Goal: Communication & Community: Connect with others

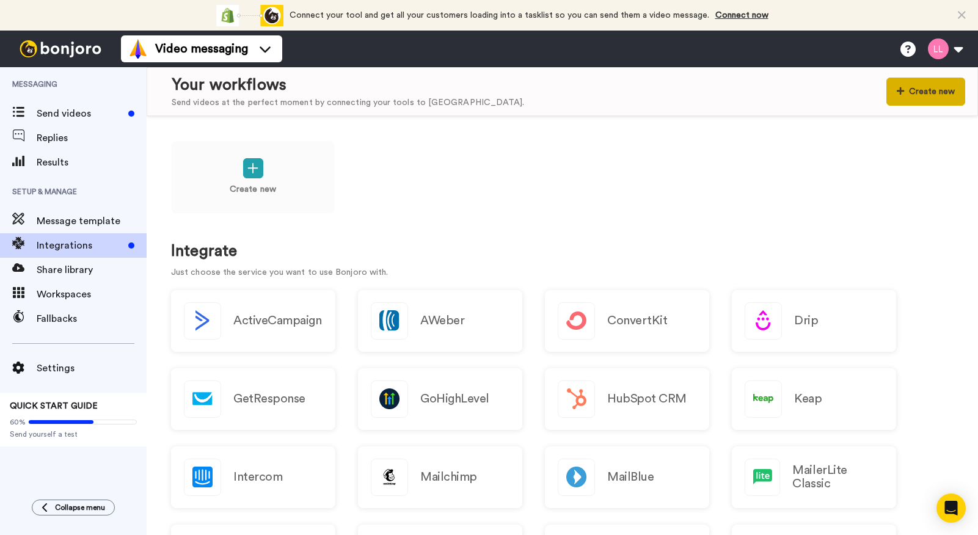
click at [936, 89] on button "Create new" at bounding box center [925, 92] width 79 height 28
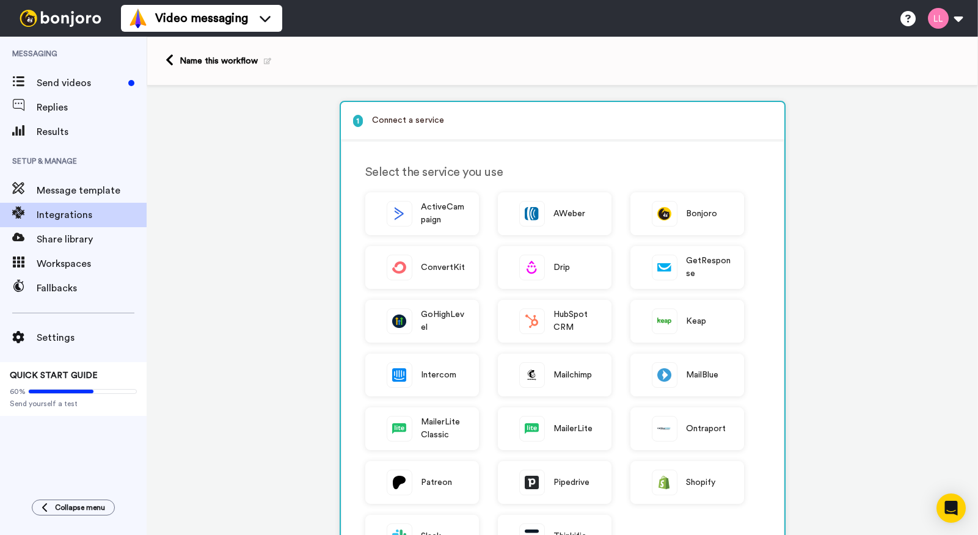
click at [217, 243] on div "1 Connect a service Select the service you use ActiveCampaign AWeber Bonjoro Co…" at bounding box center [562, 481] width 831 height 790
click at [65, 109] on span "Replies" at bounding box center [92, 107] width 110 height 15
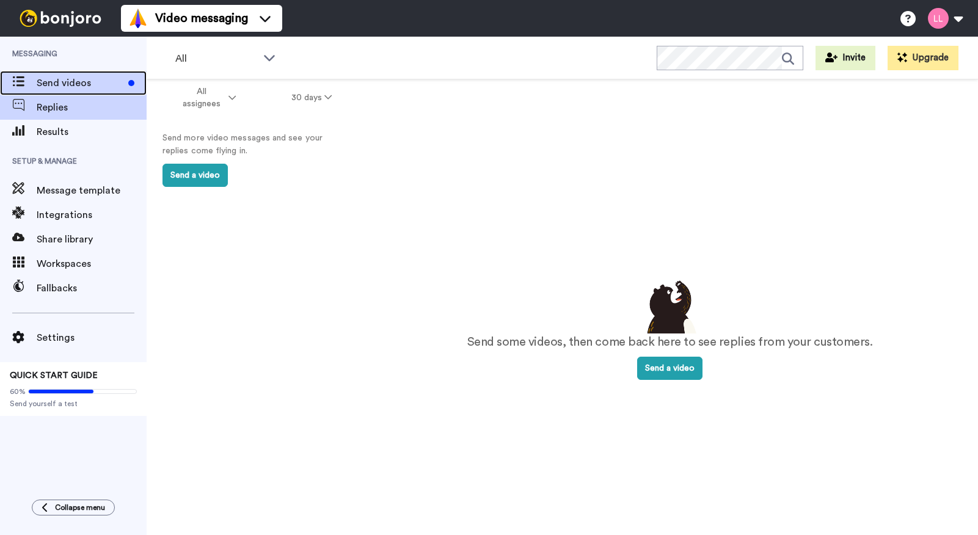
click at [67, 83] on span "Send videos" at bounding box center [80, 83] width 87 height 15
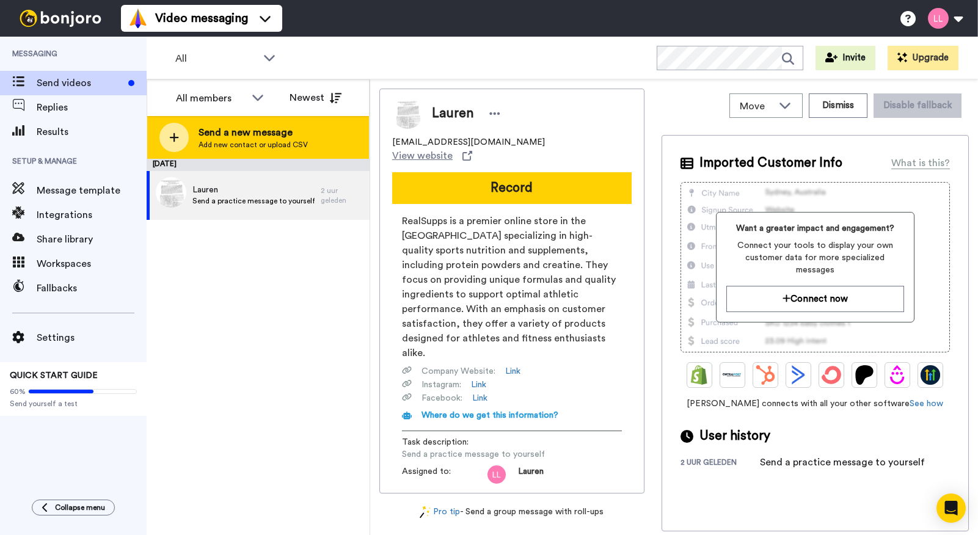
click at [270, 136] on span "Send a new message" at bounding box center [252, 132] width 109 height 15
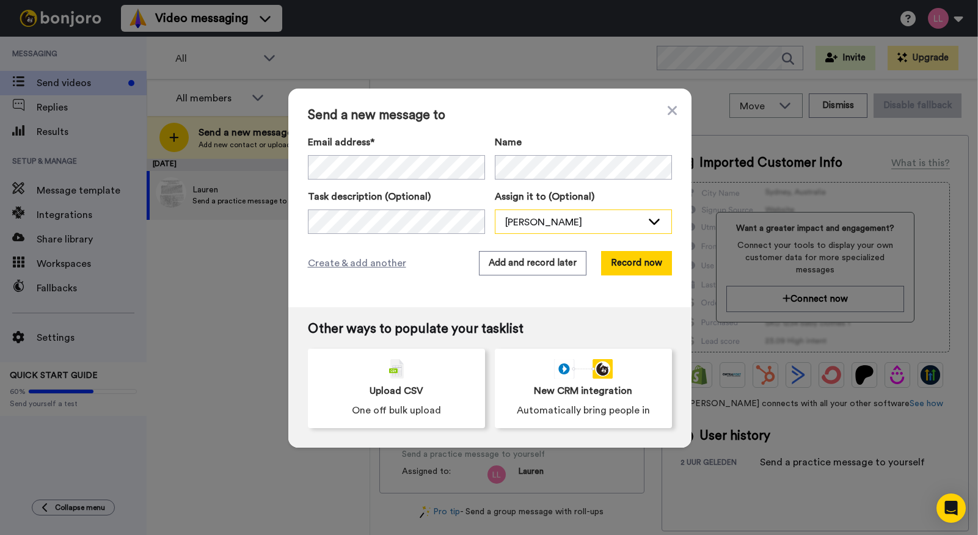
click at [597, 226] on div "[PERSON_NAME]" at bounding box center [573, 222] width 137 height 15
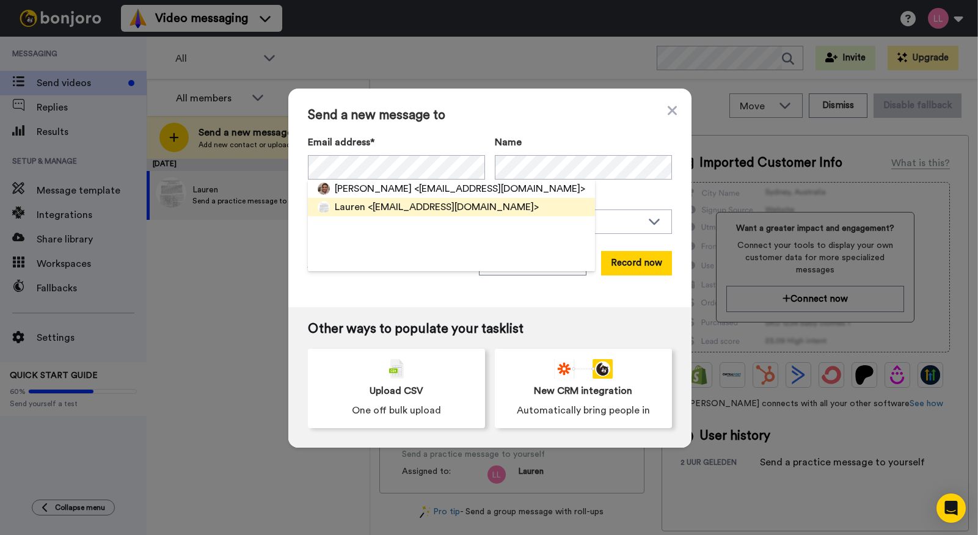
click at [350, 204] on span "Lauren" at bounding box center [350, 207] width 31 height 15
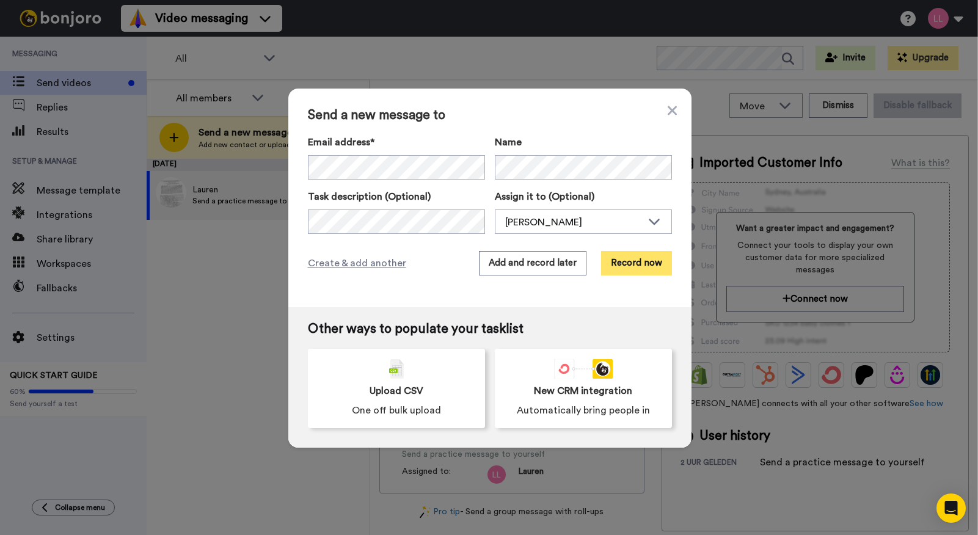
click at [628, 268] on button "Record now" at bounding box center [636, 263] width 71 height 24
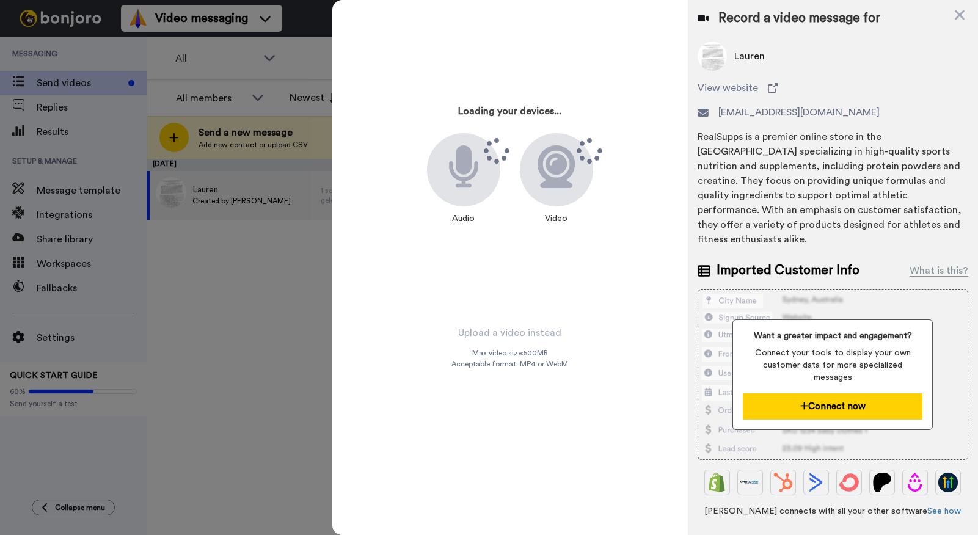
scroll to position [97, 0]
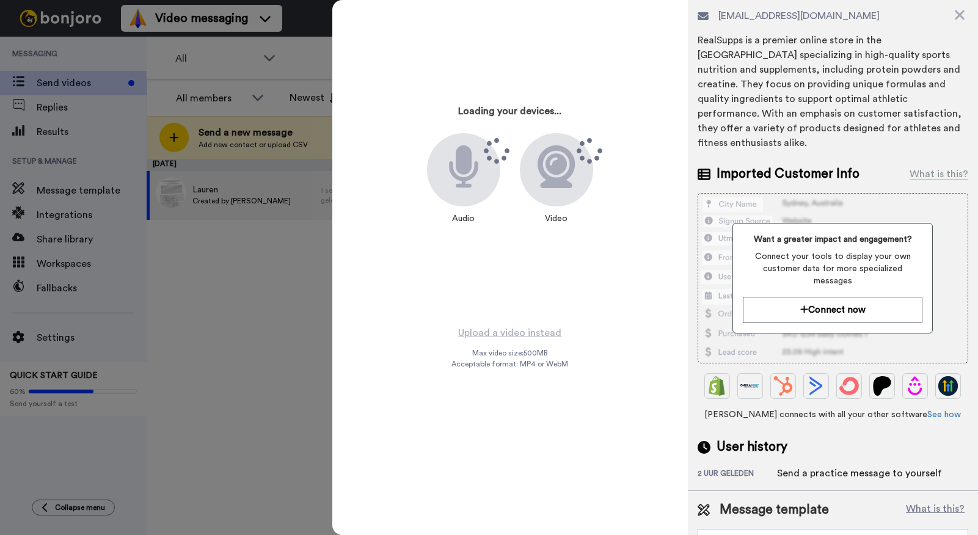
click at [945, 534] on icon at bounding box center [950, 540] width 15 height 12
click at [799, 504] on li "Vul enquete in" at bounding box center [832, 514] width 271 height 20
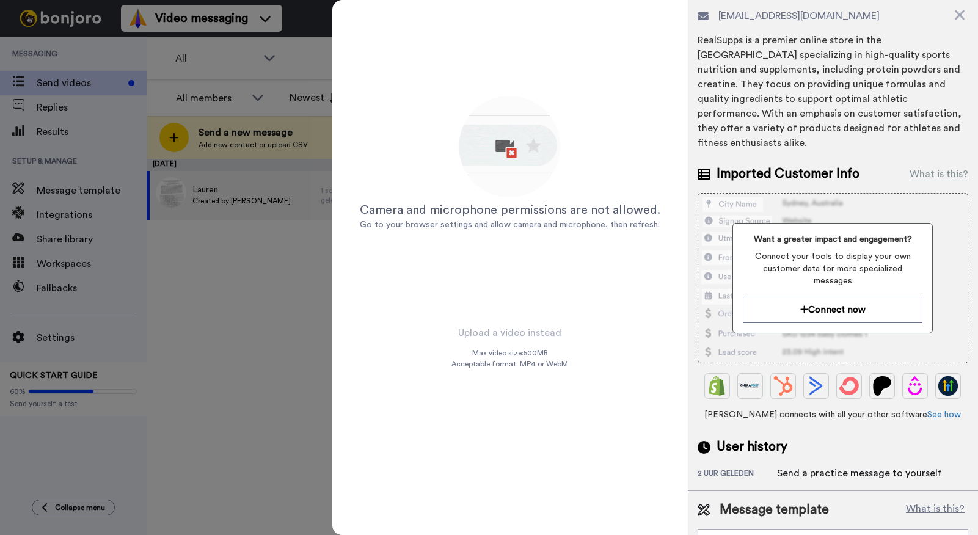
click at [277, 233] on div at bounding box center [489, 267] width 978 height 535
click at [957, 13] on icon at bounding box center [960, 15] width 10 height 10
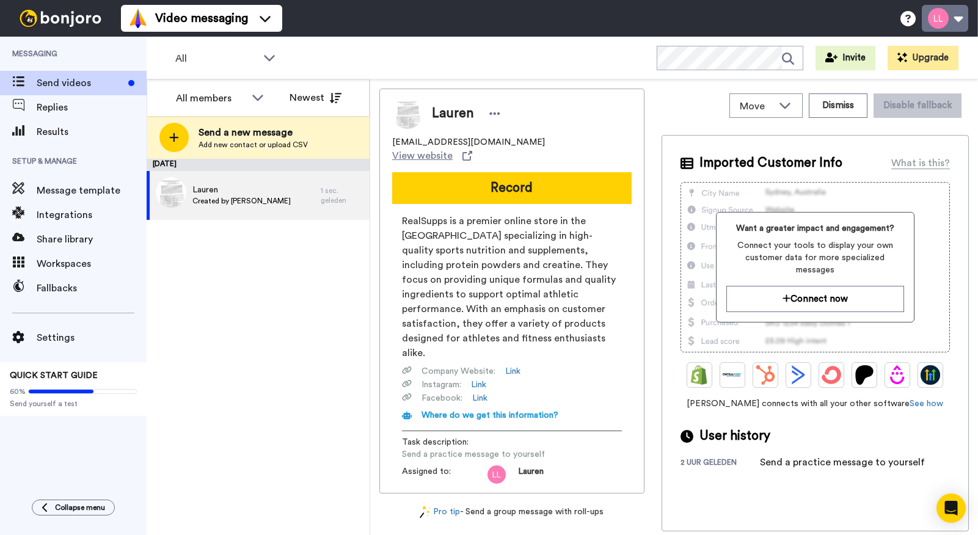
click at [952, 23] on button at bounding box center [945, 18] width 46 height 27
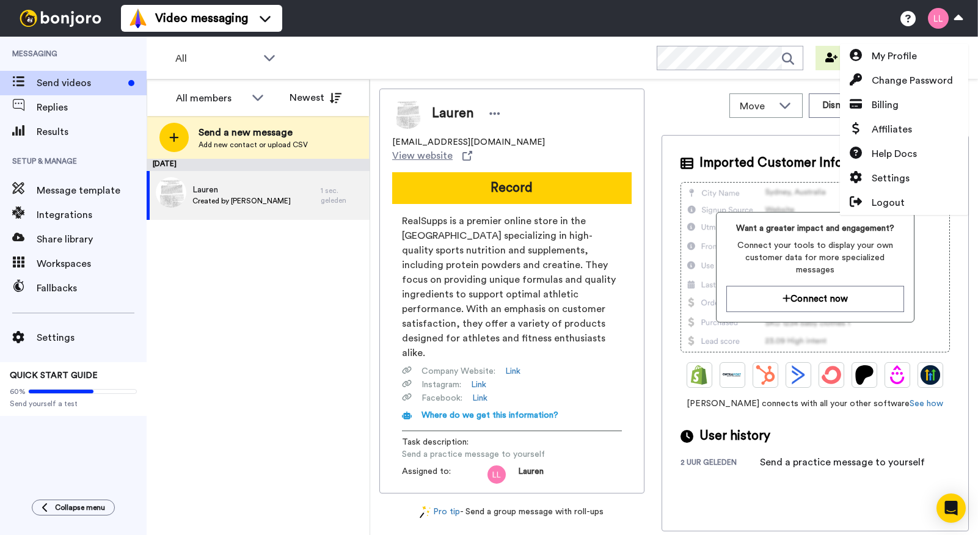
click at [575, 70] on div "All WORKSPACES View all All Default Task List + Add a new workspace Invite Upgr…" at bounding box center [562, 58] width 831 height 43
